Goal: Find specific page/section: Find specific page/section

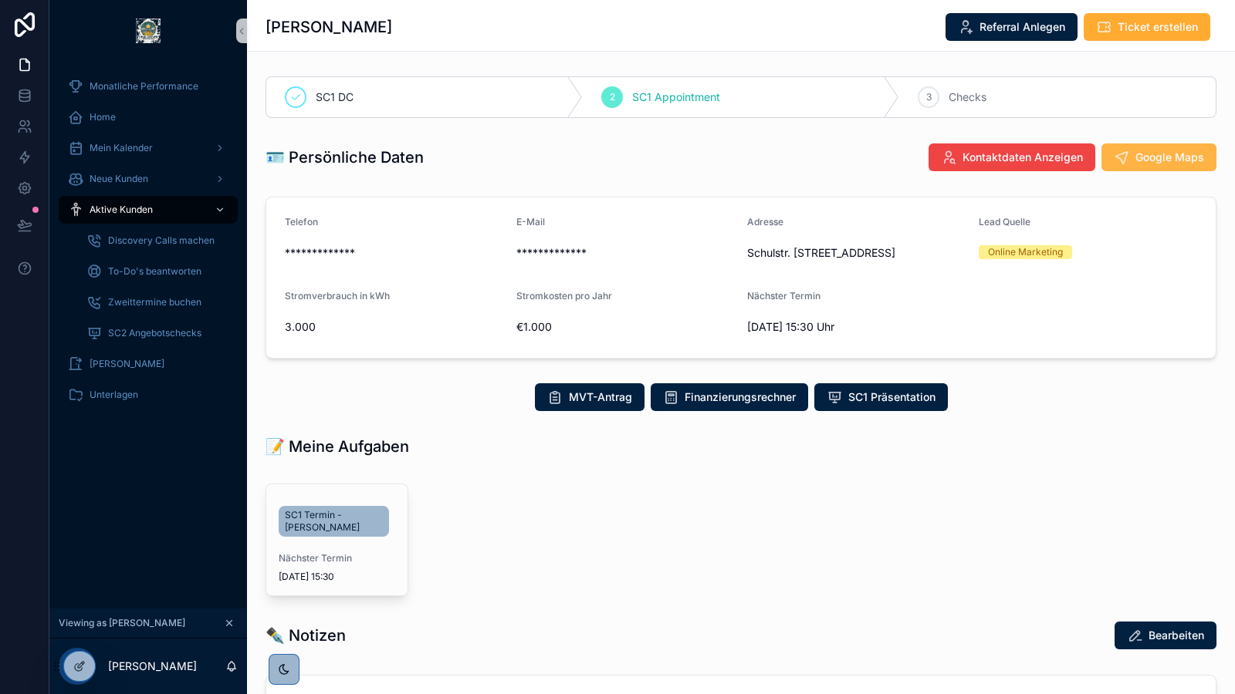
click at [1154, 154] on span "Google Maps" at bounding box center [1169, 157] width 69 height 15
click at [309, 515] on span "SC1 Termin - [PERSON_NAME]" at bounding box center [334, 521] width 98 height 25
